Goal: Task Accomplishment & Management: Manage account settings

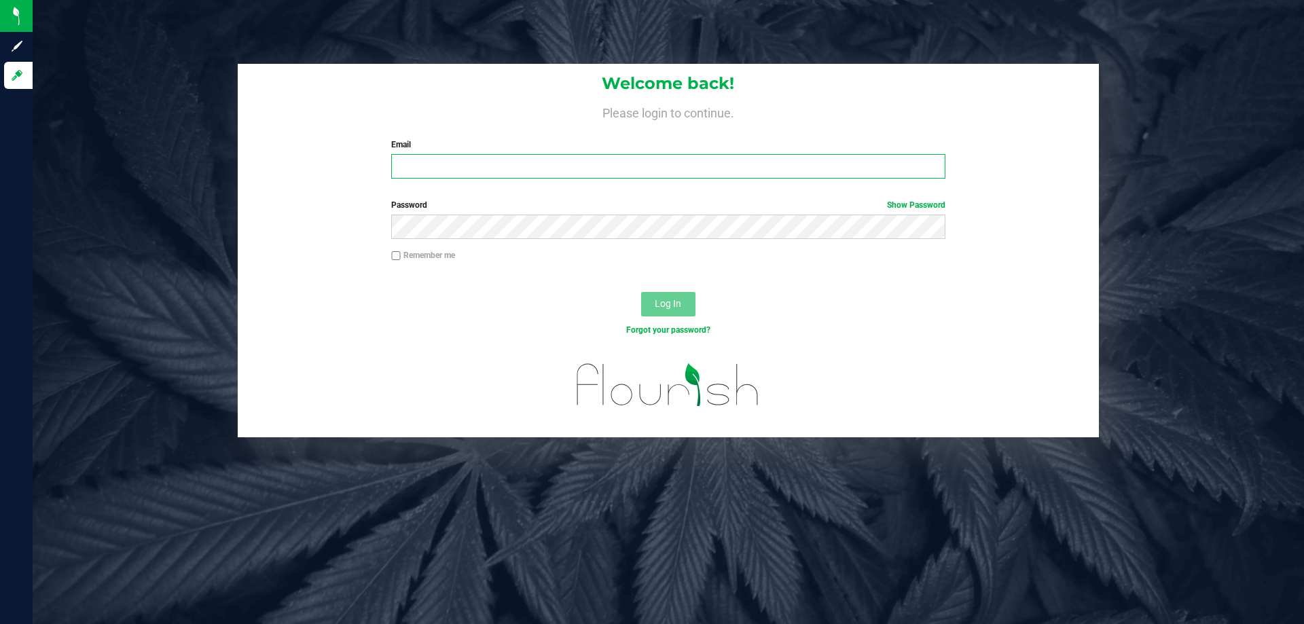
click at [525, 174] on input "Email" at bounding box center [667, 166] width 553 height 24
type input "[EMAIL_ADDRESS][DOMAIN_NAME]"
click at [424, 240] on div "Password Show Password" at bounding box center [668, 224] width 861 height 50
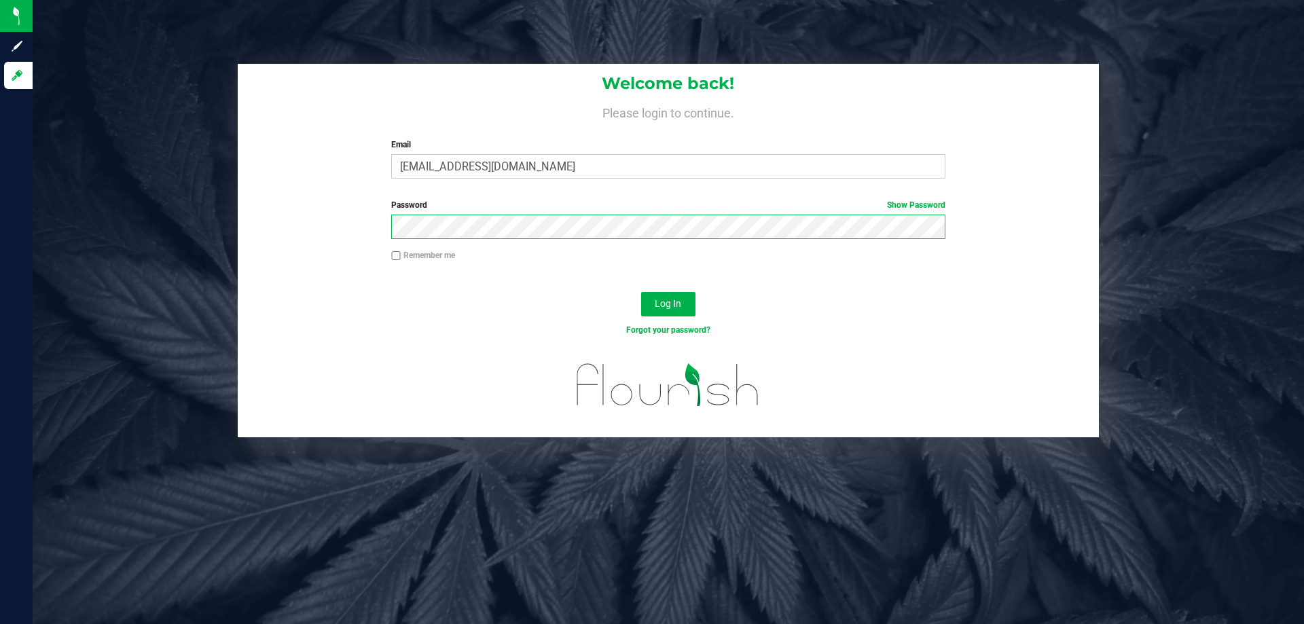
click at [641, 292] on button "Log In" at bounding box center [668, 304] width 54 height 24
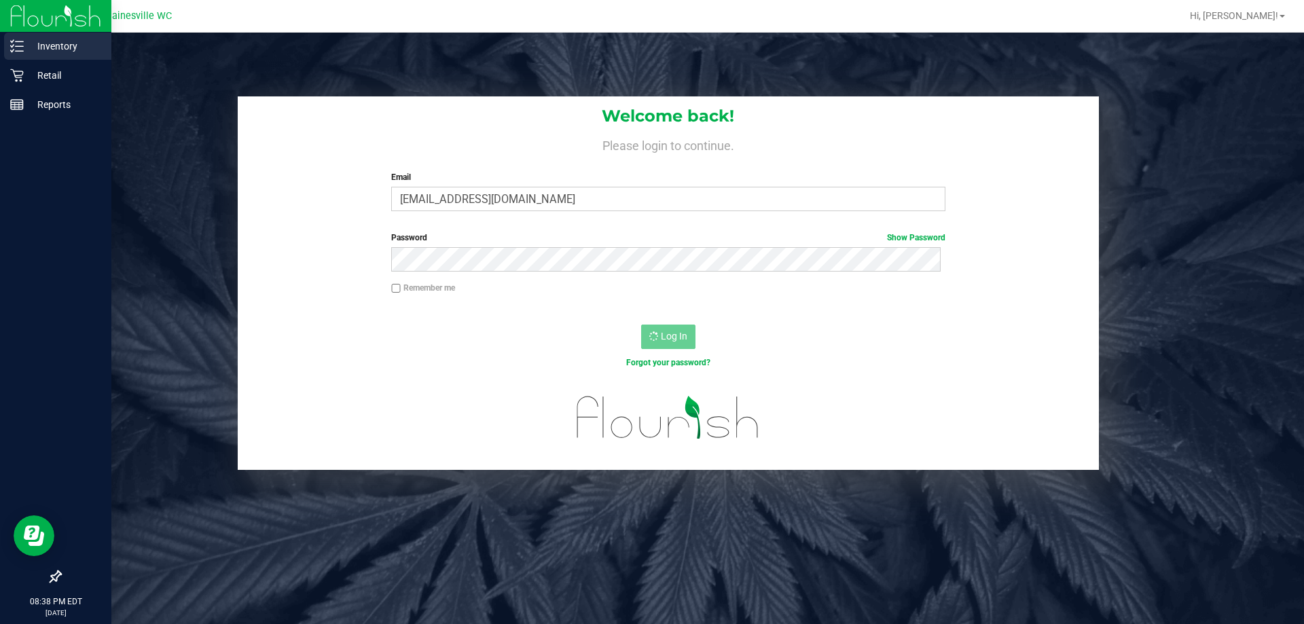
click at [40, 47] on p "Inventory" at bounding box center [64, 46] width 81 height 16
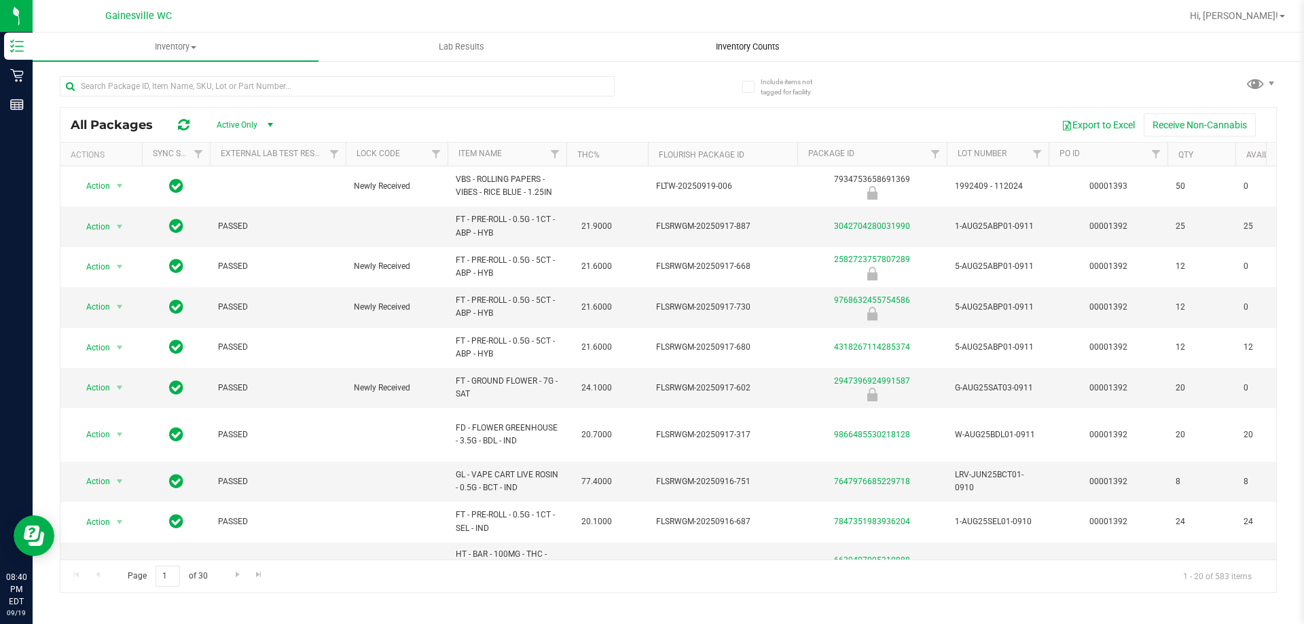
click at [729, 52] on span "Inventory Counts" at bounding box center [747, 47] width 100 height 12
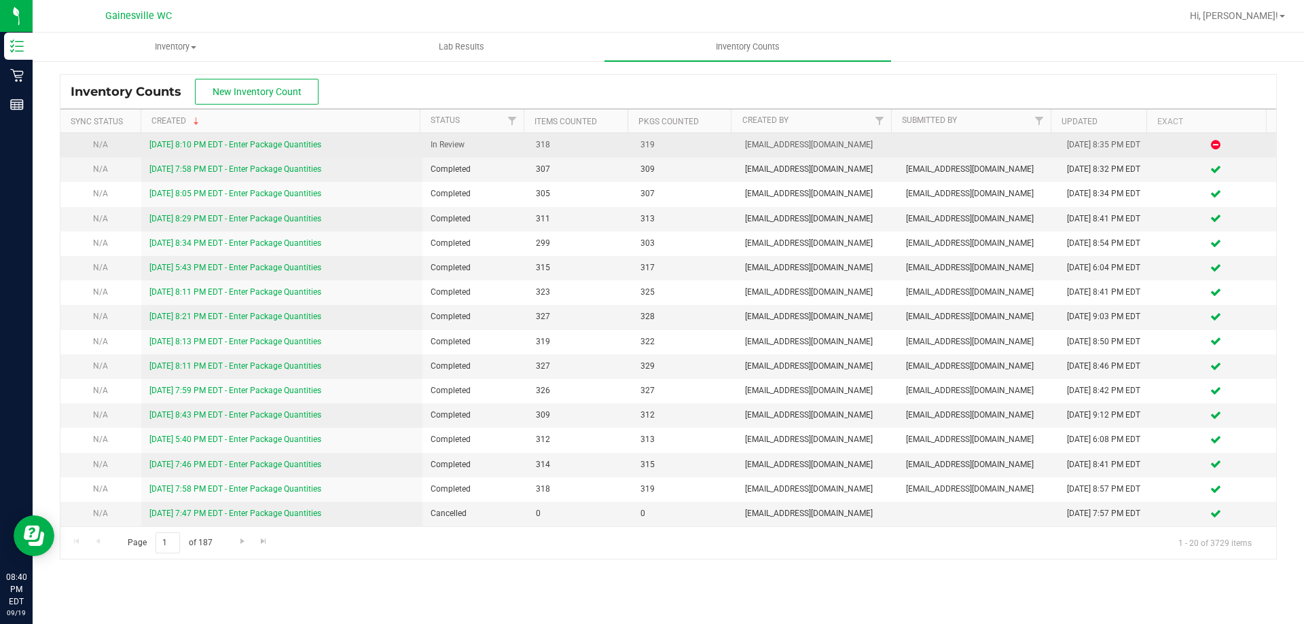
click at [299, 145] on link "9/19/25 8:10 PM EDT - Enter Package Quantities" at bounding box center [235, 145] width 172 height 10
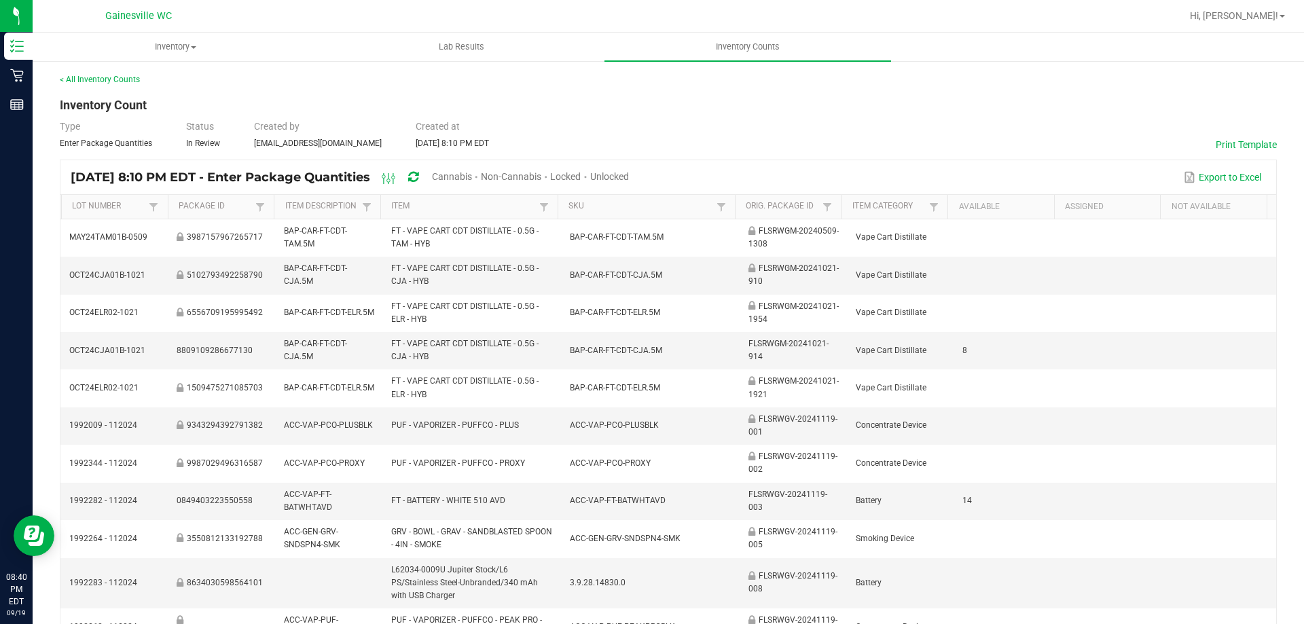
click at [683, 121] on div "Type Enter Package Quantities Status In Review Created by aperryman@liveparalle…" at bounding box center [668, 134] width 1217 height 30
click at [682, 119] on div "Type Enter Package Quantities Status In Review Created by aperryman@liveparalle…" at bounding box center [668, 134] width 1217 height 30
click at [1262, 21] on span "Hi, [PERSON_NAME]!" at bounding box center [1234, 15] width 88 height 11
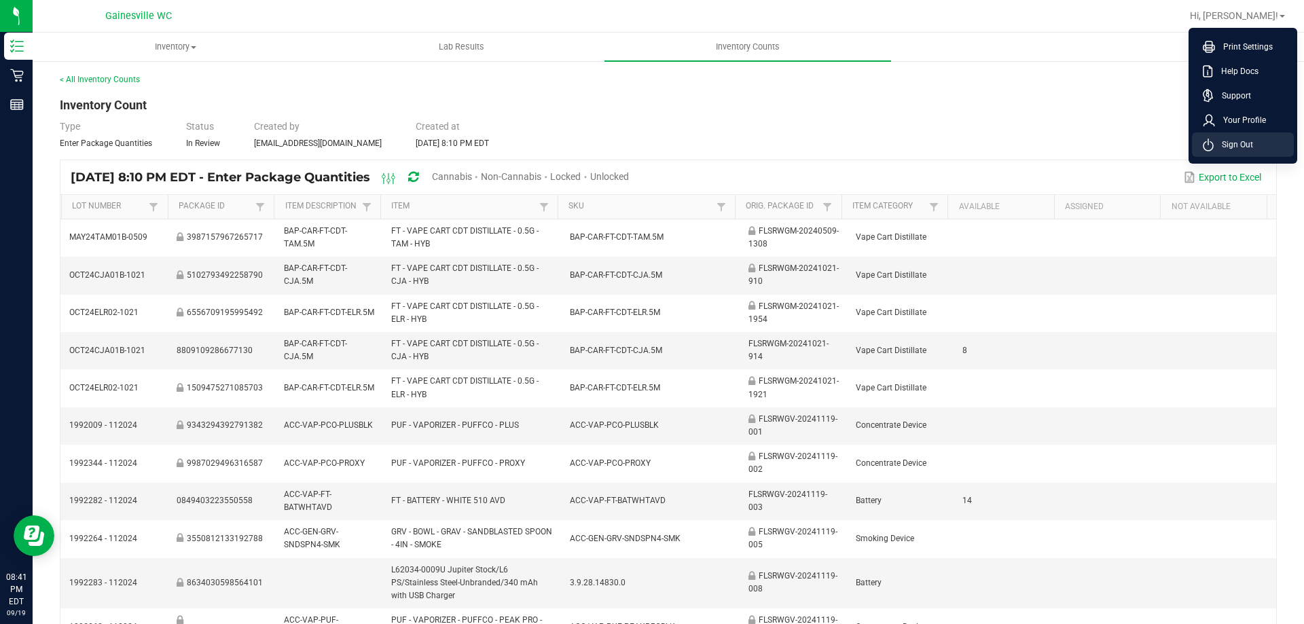
click at [1255, 146] on li "Sign Out" at bounding box center [1243, 144] width 102 height 24
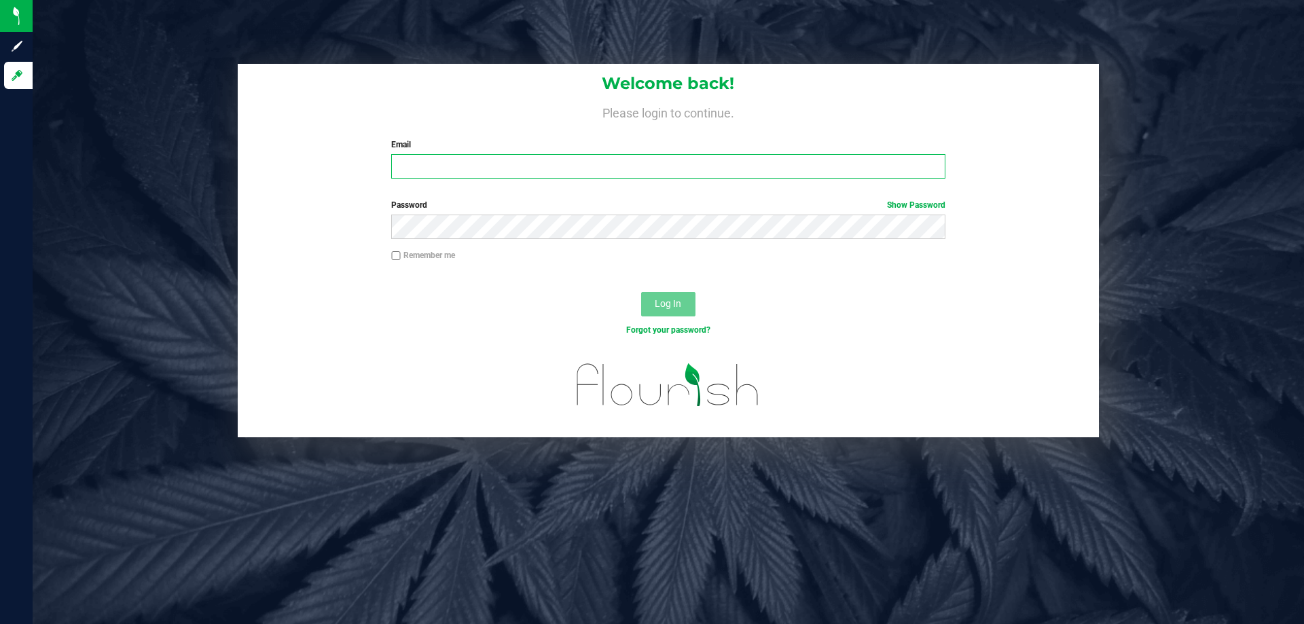
click at [811, 171] on input "Email" at bounding box center [667, 166] width 553 height 24
click at [641, 292] on button "Log In" at bounding box center [668, 304] width 54 height 24
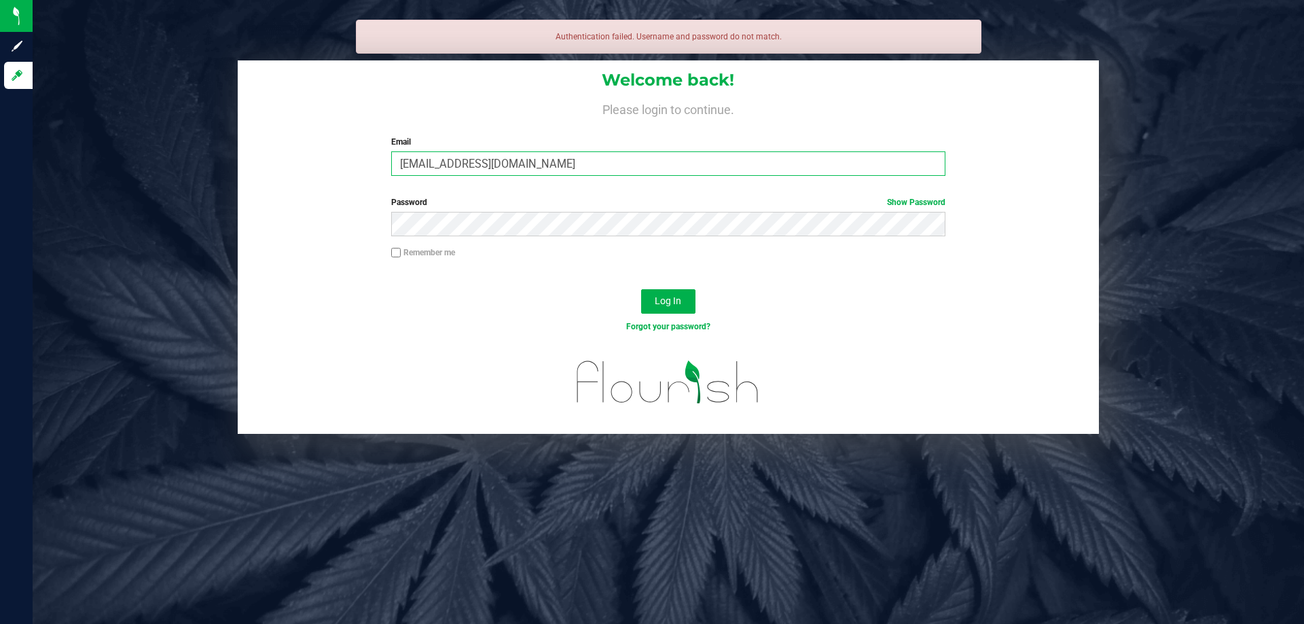
click at [554, 166] on input "jahdavis@liveparalllel.com" at bounding box center [667, 163] width 553 height 24
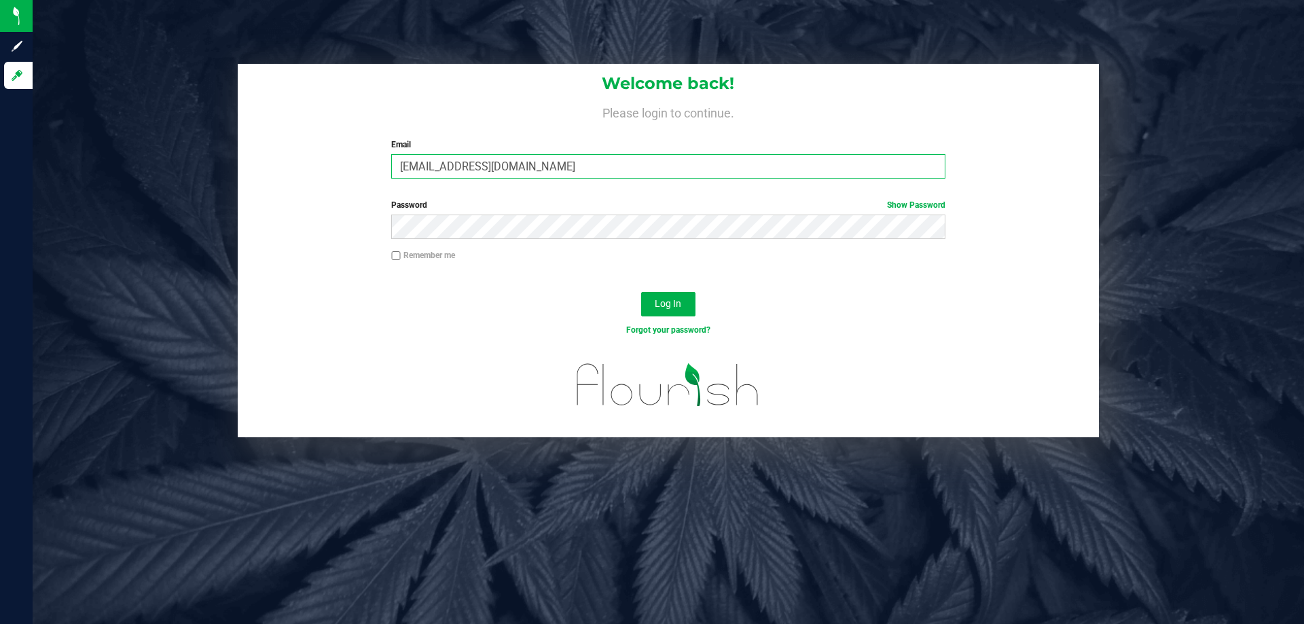
type input "jahdavis@liveparallel.com"
click at [641, 292] on button "Log In" at bounding box center [668, 304] width 54 height 24
